Goal: Task Accomplishment & Management: Use online tool/utility

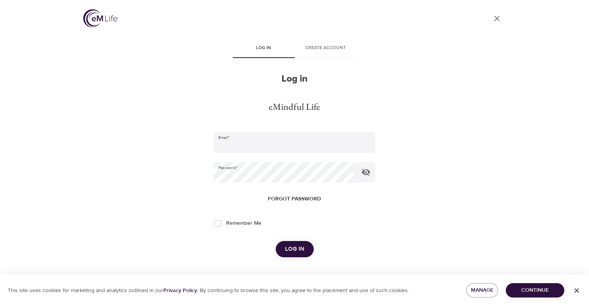
type input "[EMAIL_ADDRESS][DOMAIN_NAME]"
click at [296, 247] on span "Log in" at bounding box center [294, 249] width 19 height 10
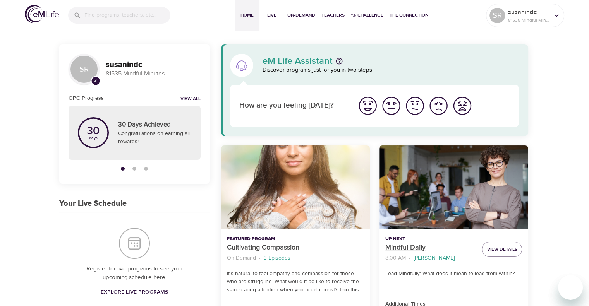
click at [404, 249] on p "Mindful Daily" at bounding box center [430, 248] width 90 height 10
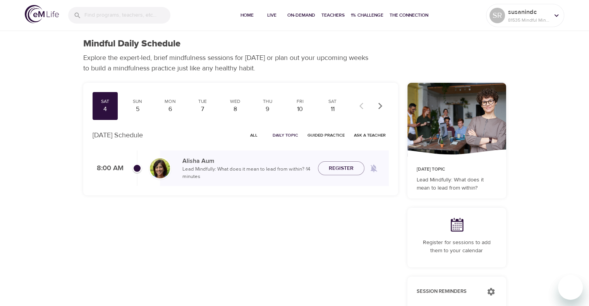
checkbox input "true"
click at [338, 166] on span "Join Now" at bounding box center [340, 164] width 27 height 10
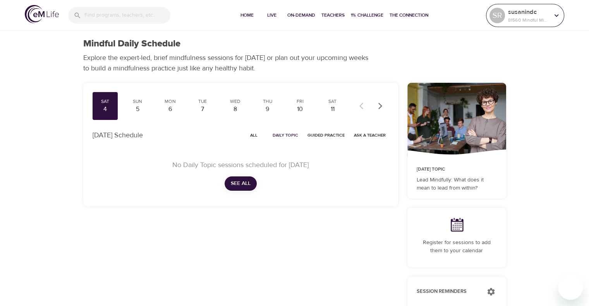
click at [554, 10] on div at bounding box center [556, 16] width 12 height 12
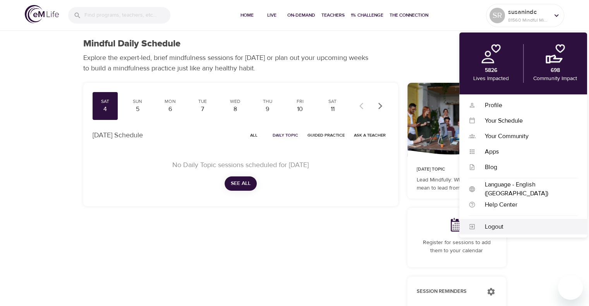
click at [495, 229] on div "Logout" at bounding box center [526, 227] width 102 height 9
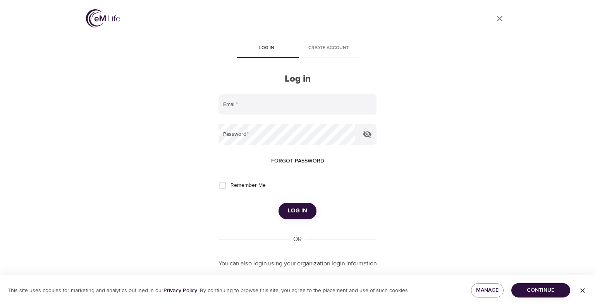
type input "[EMAIL_ADDRESS][DOMAIN_NAME]"
